Goal: Information Seeking & Learning: Find specific fact

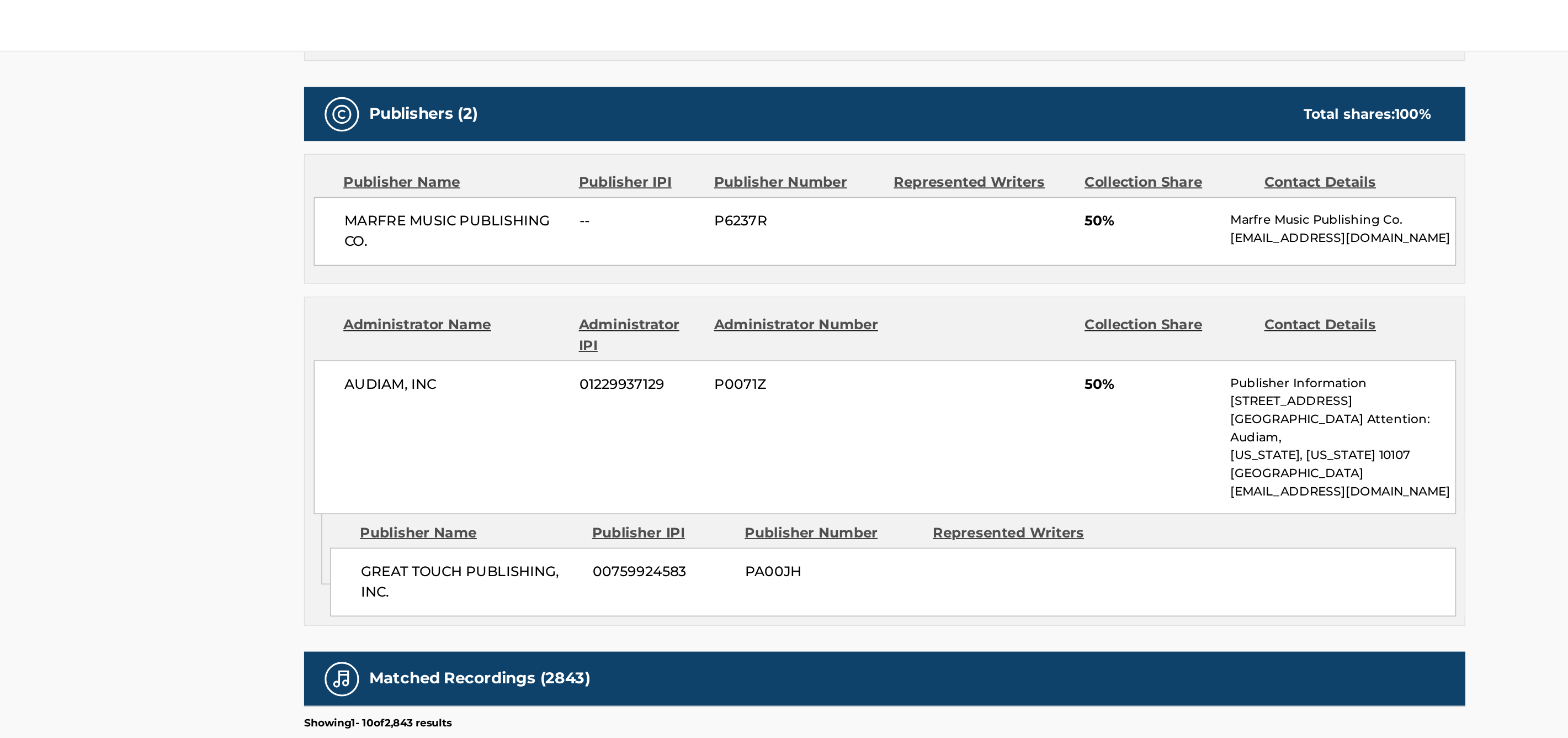
scroll to position [540, 0]
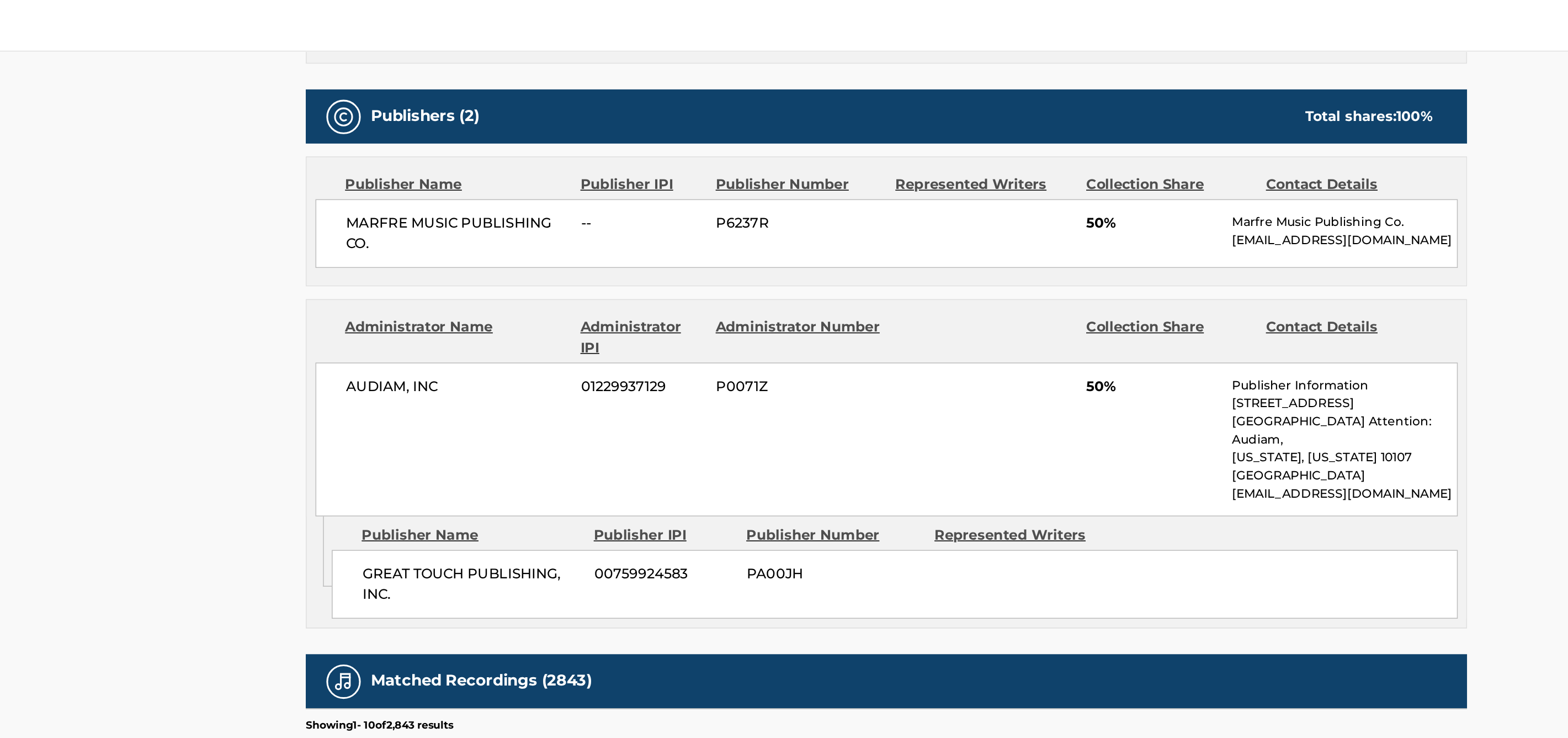
click at [570, 146] on span "MARFRE MUSIC PUBLISHING CO." at bounding box center [509, 150] width 143 height 27
drag, startPoint x: 451, startPoint y: 156, endPoint x: 430, endPoint y: 143, distance: 24.7
click at [430, 143] on div "MARFRE MUSIC PUBLISHING CO. -- P6237R 50% Marfre Music Publishing Co. [EMAIL_AD…" at bounding box center [784, 150] width 734 height 44
copy span "MARFRE MUSIC PUBLISHING CO."
drag, startPoint x: 469, startPoint y: 371, endPoint x: 442, endPoint y: 352, distance: 33.0
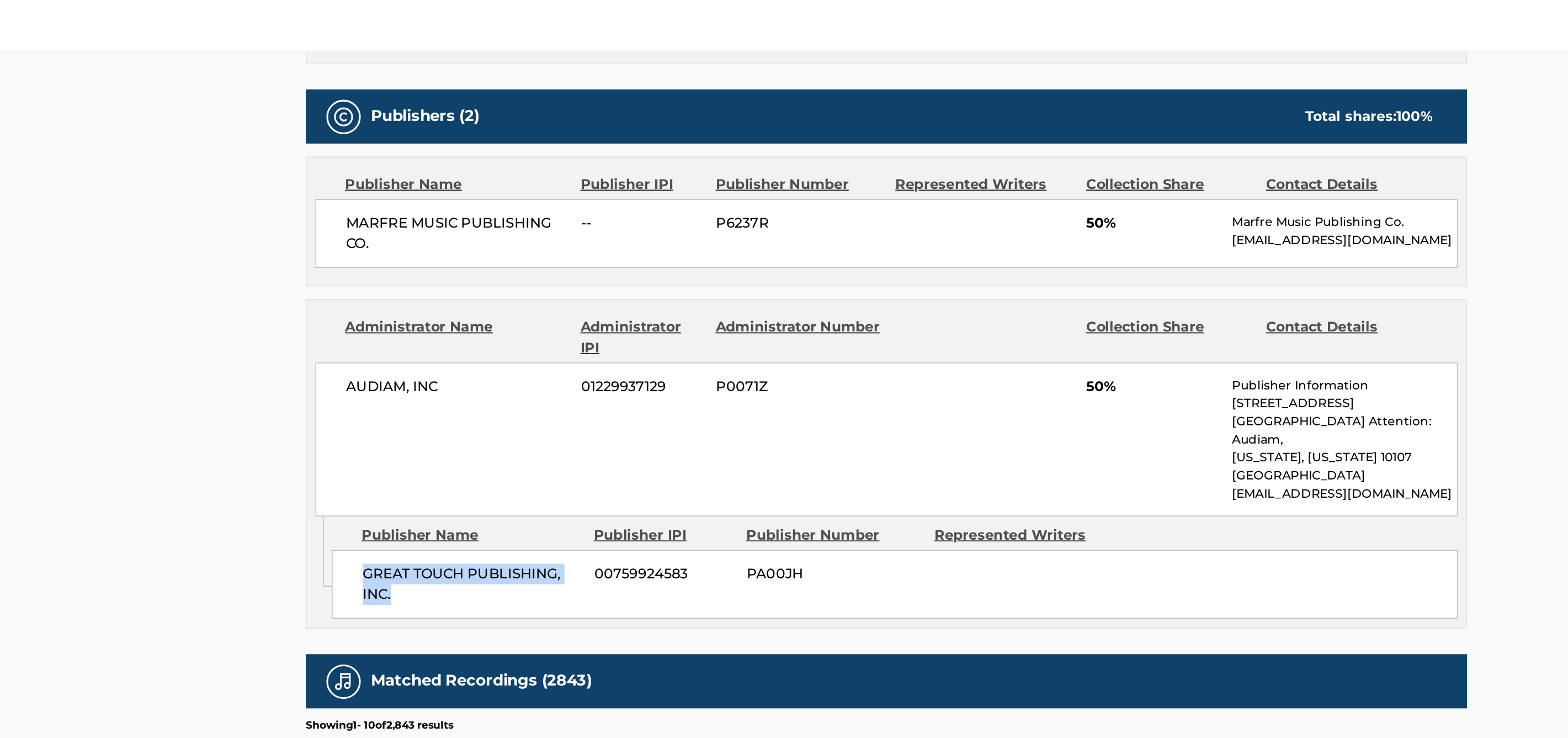
click at [442, 353] on div "GREAT TOUCH PUBLISHING, INC. 00759924583 PA00JH" at bounding box center [789, 376] width 724 height 44
copy span "GREAT TOUCH PUBLISHING, INC."
click at [779, 243] on span "P0071Z" at bounding box center [728, 249] width 107 height 13
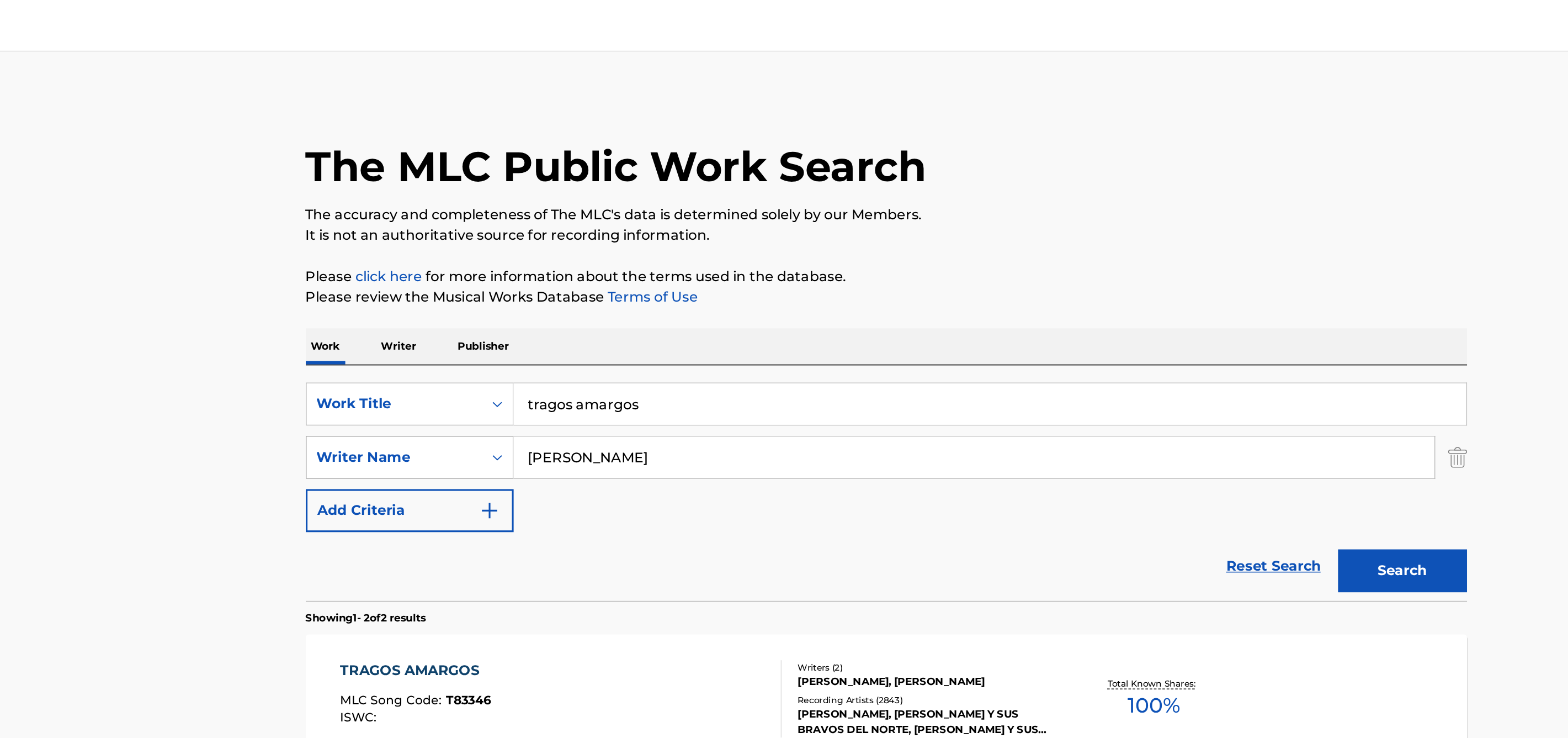
drag, startPoint x: 642, startPoint y: 292, endPoint x: 532, endPoint y: 292, distance: 110.0
click at [532, 292] on div "SearchWithCriteria16b82b07-04b3-4a1d-a516-d7f5c33d9116 Writer Name [PERSON_NAME]" at bounding box center [784, 294] width 746 height 27
drag, startPoint x: 650, startPoint y: 256, endPoint x: 467, endPoint y: 249, distance: 183.1
click at [467, 250] on div "SearchWithCriteriab98344c1-e879-401d-b0d6-1674d19f8de0 Work Title tragos amargos" at bounding box center [784, 260] width 746 height 27
type input "[PERSON_NAME] de enero"
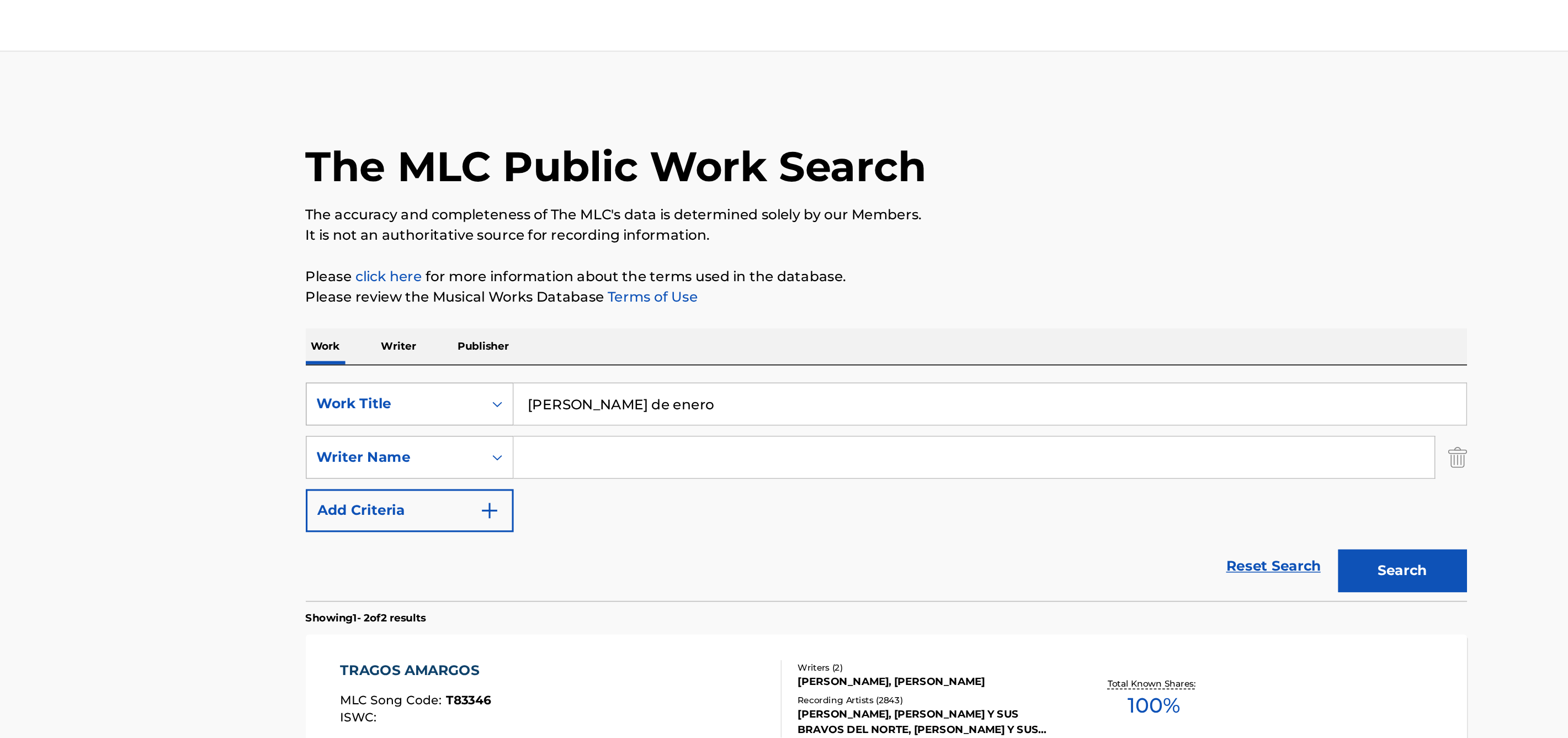
click at [1075, 353] on button "Search" at bounding box center [1116, 366] width 83 height 27
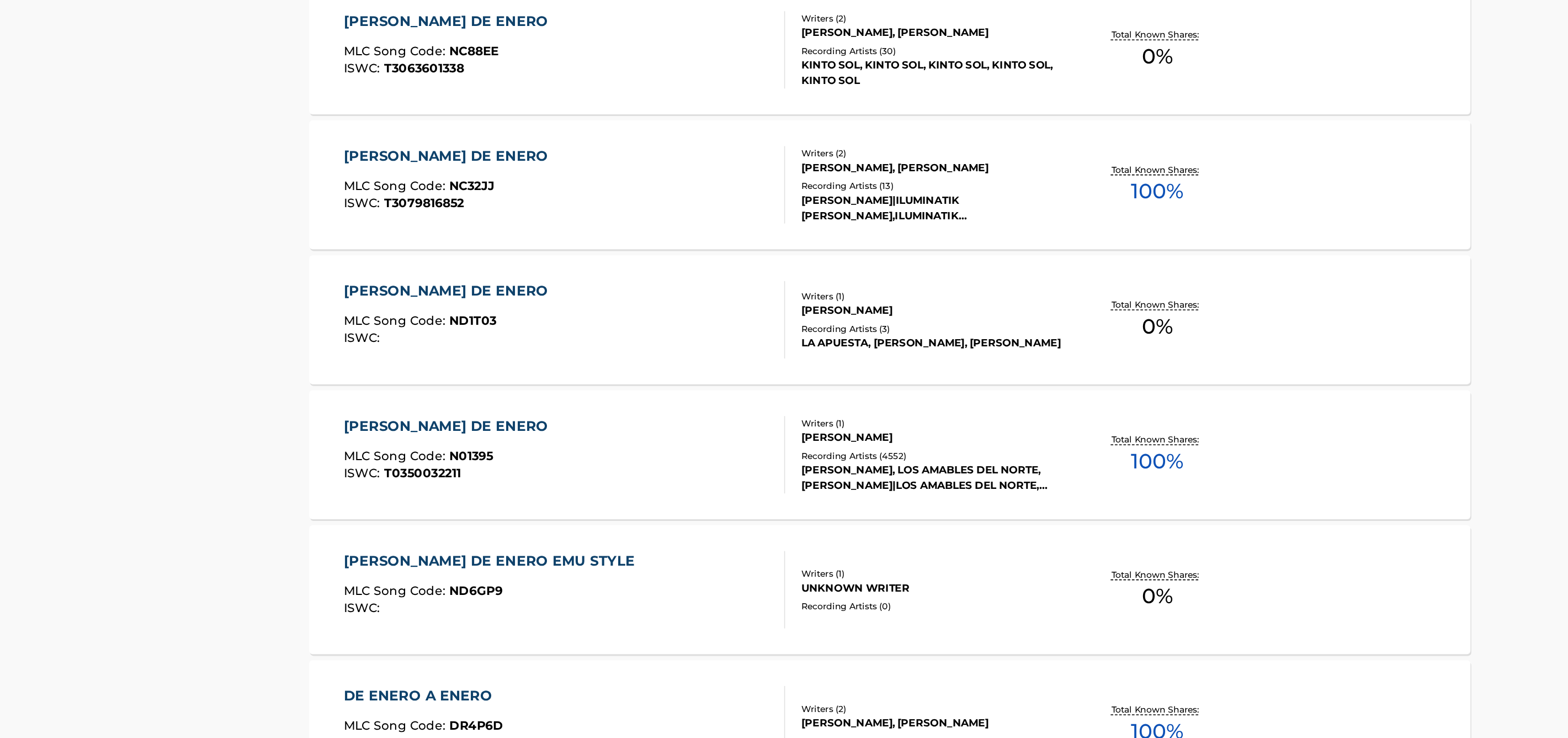
scroll to position [156, 0]
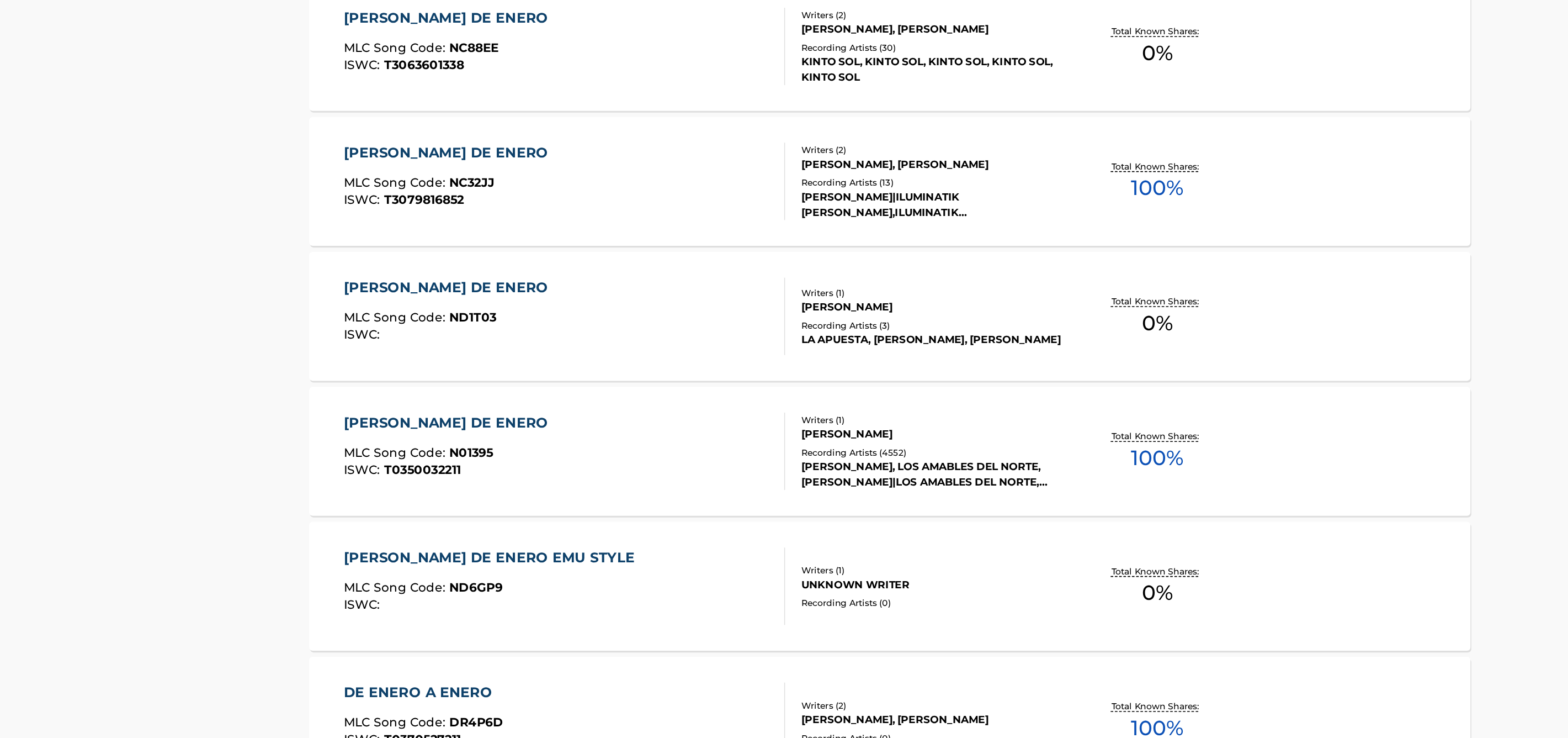
click at [501, 533] on div "[PERSON_NAME] DE ENERO" at bounding box center [502, 535] width 137 height 13
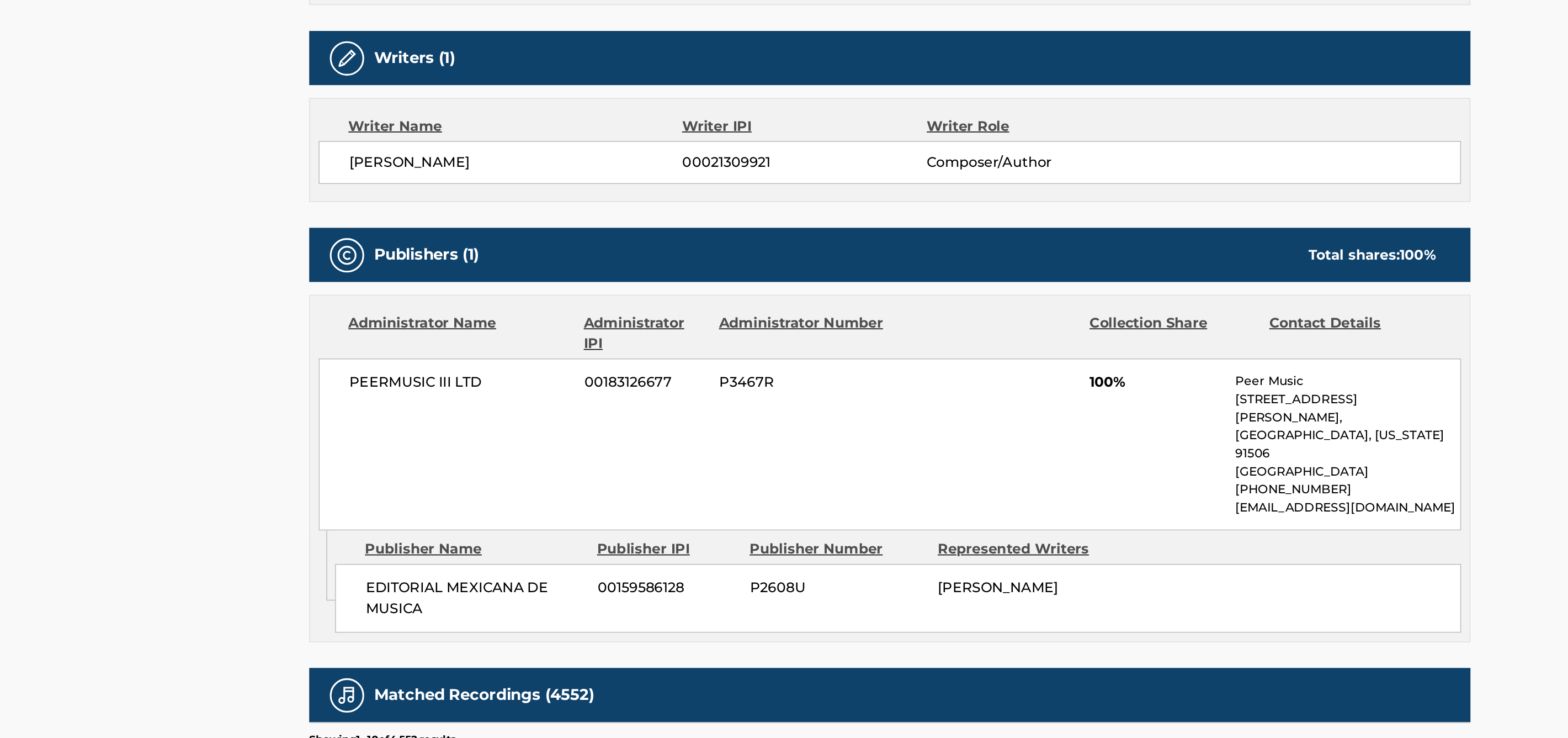
scroll to position [194, 0]
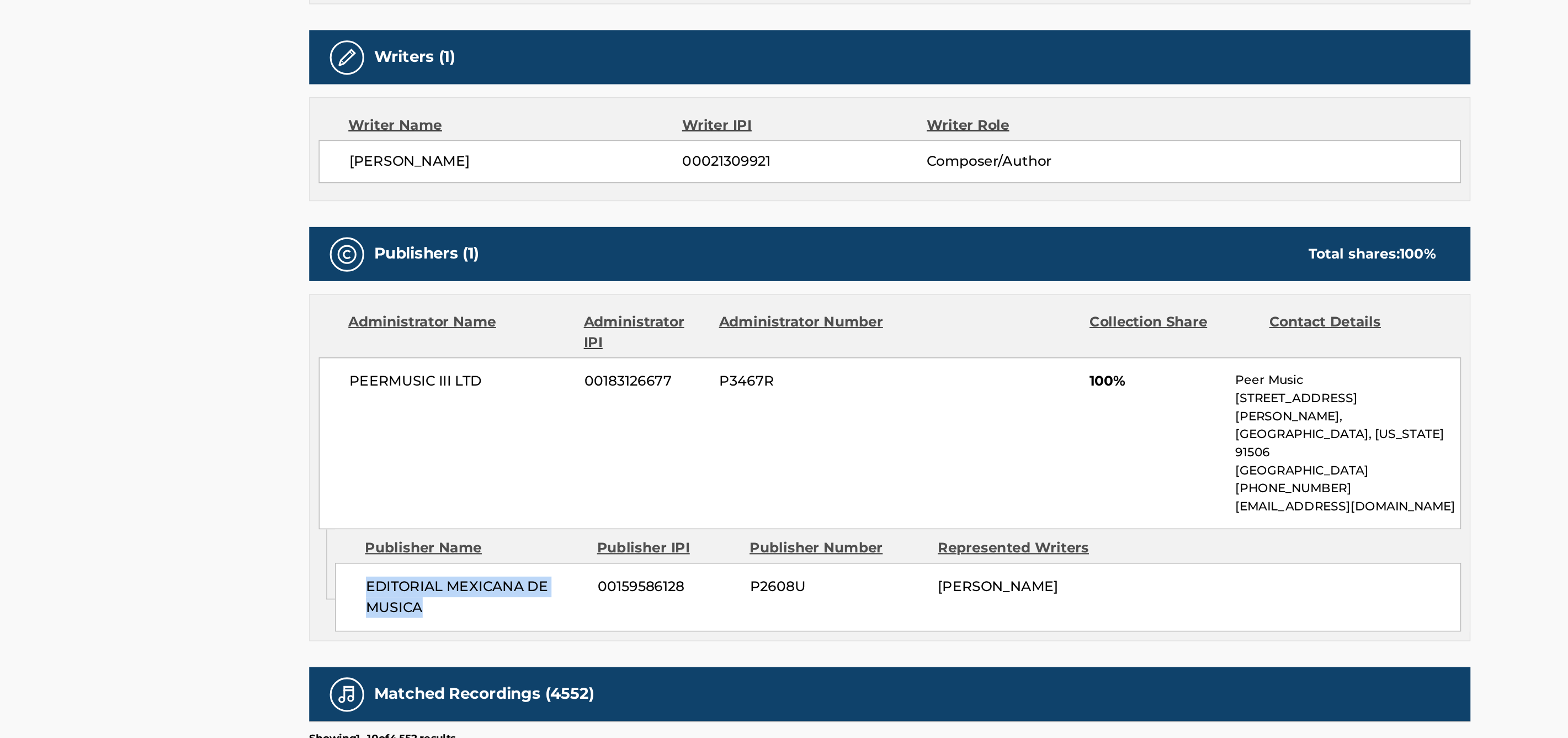
drag, startPoint x: 489, startPoint y: 629, endPoint x: 445, endPoint y: 612, distance: 47.2
click at [445, 625] on div "EDITORIAL MEXICANA DE MUSICA 00159586128 P2608U [PERSON_NAME]" at bounding box center [789, 648] width 724 height 44
copy span "EDITORIAL MEXICANA DE MUSICA"
